Goal: Task Accomplishment & Management: Use online tool/utility

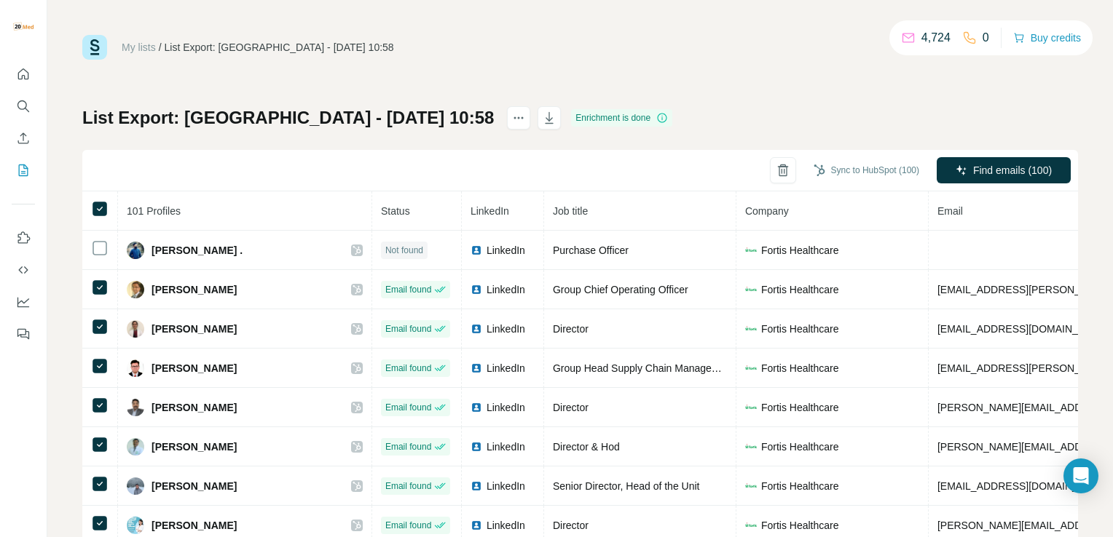
scroll to position [73, 0]
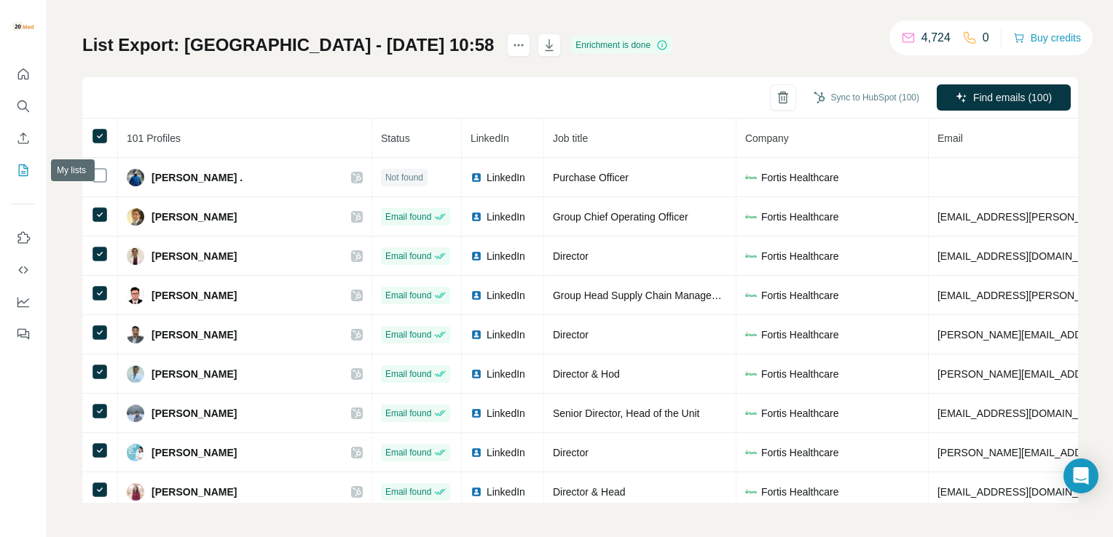
click at [28, 170] on icon "My lists" at bounding box center [23, 170] width 15 height 15
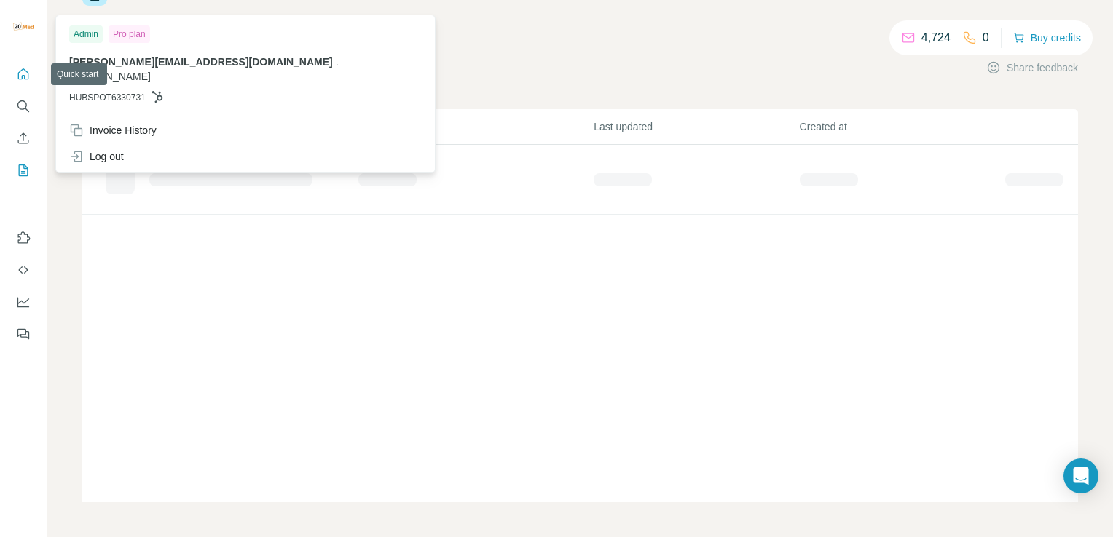
scroll to position [53, 0]
click at [21, 75] on icon "Quick start" at bounding box center [23, 74] width 15 height 15
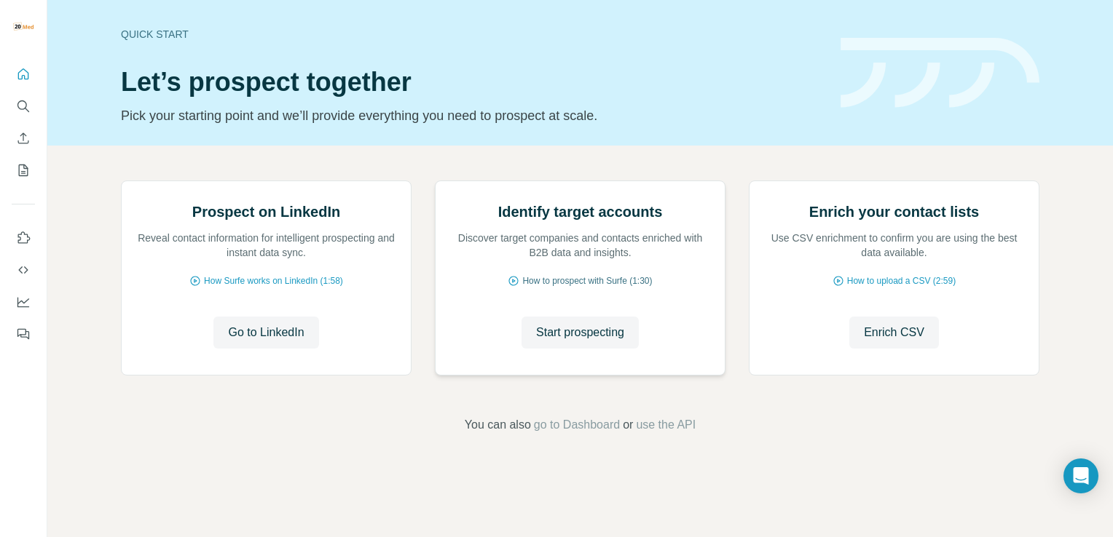
scroll to position [82, 0]
click at [873, 342] on span "Enrich CSV" at bounding box center [894, 332] width 60 height 17
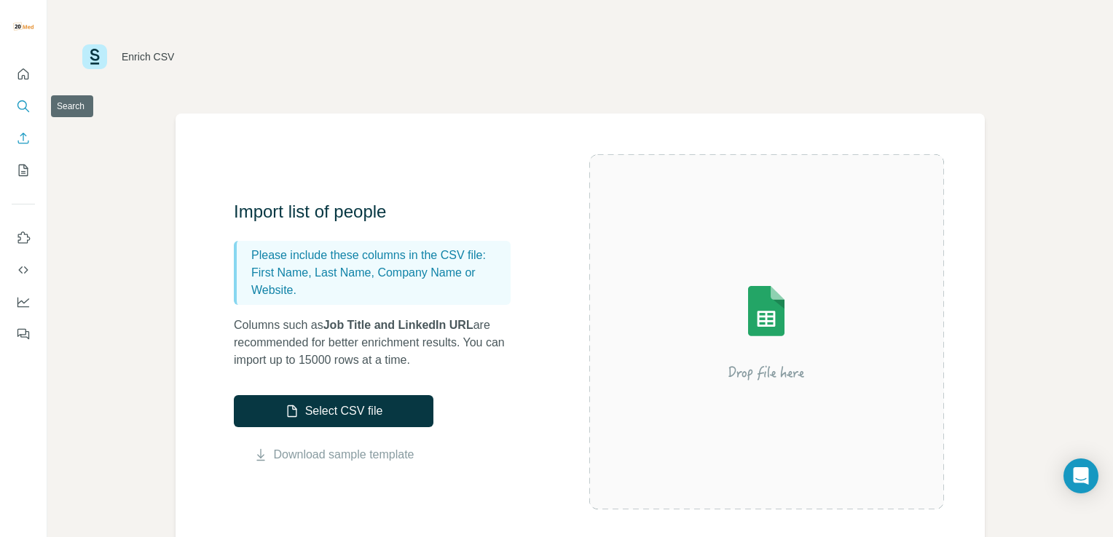
click at [17, 106] on icon "Search" at bounding box center [21, 104] width 9 height 9
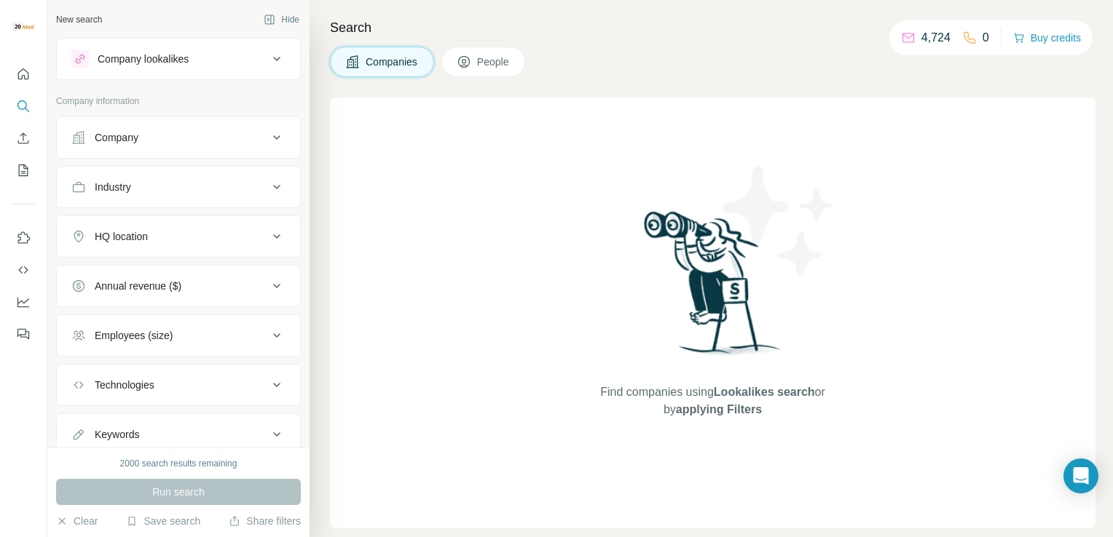
click at [107, 135] on div "Company" at bounding box center [117, 137] width 44 height 15
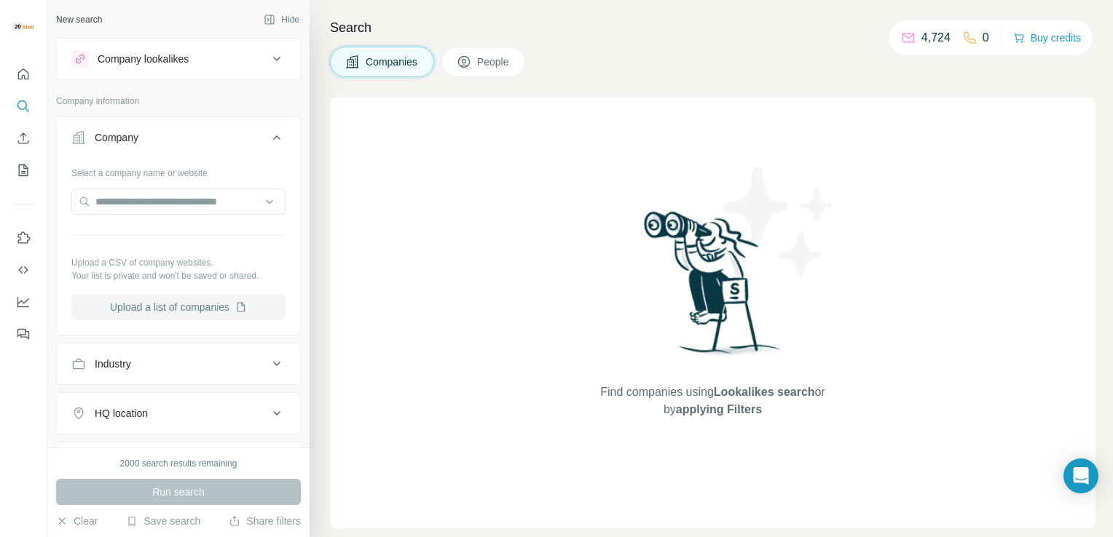
click at [159, 308] on button "Upload a list of companies" at bounding box center [178, 307] width 214 height 26
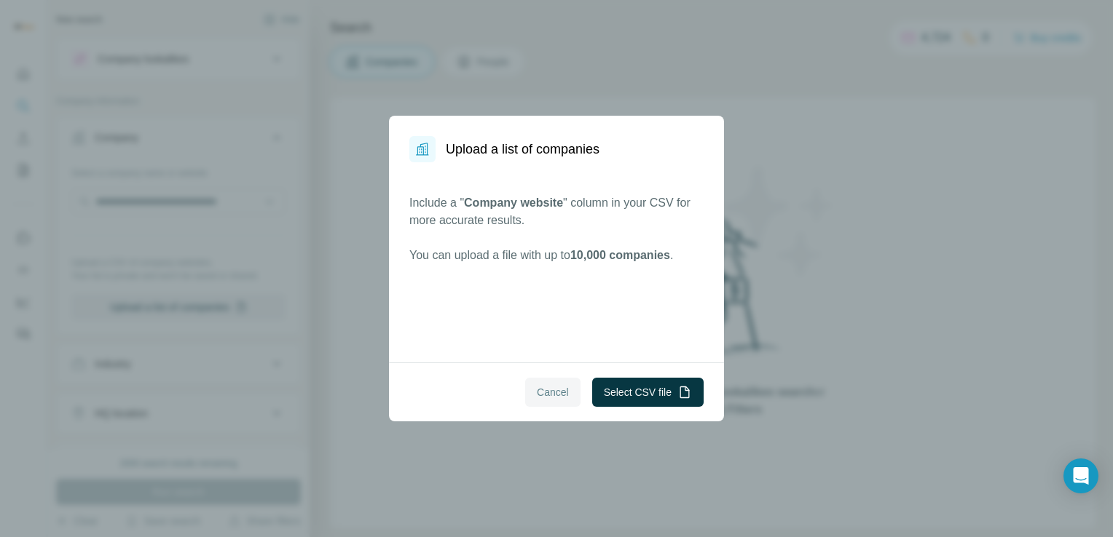
click at [540, 397] on span "Cancel" at bounding box center [553, 392] width 32 height 15
